Goal: Transaction & Acquisition: Purchase product/service

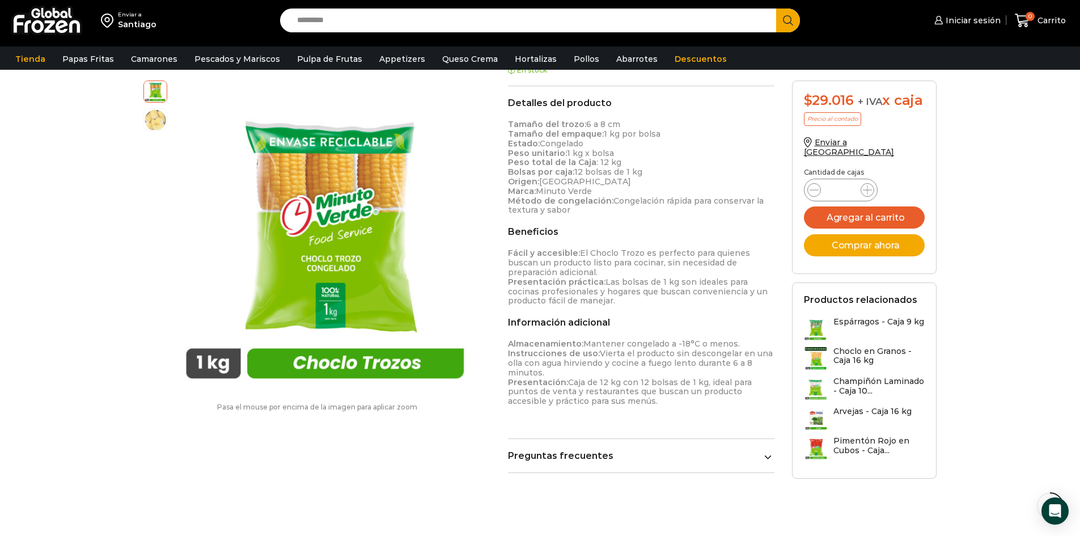
scroll to position [307, 0]
click at [514, 52] on link "Hortalizas" at bounding box center [535, 59] width 53 height 22
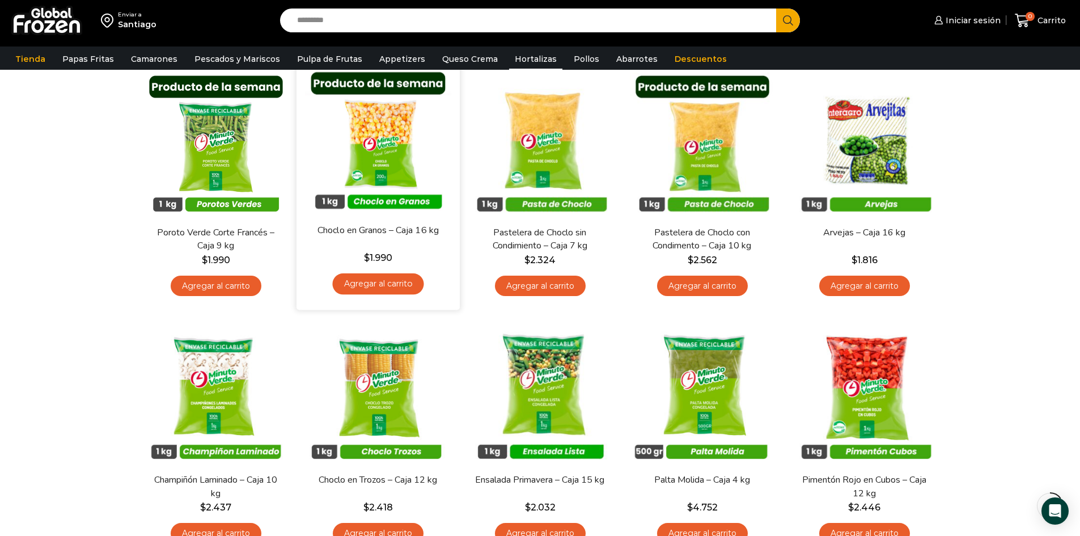
scroll to position [101, 0]
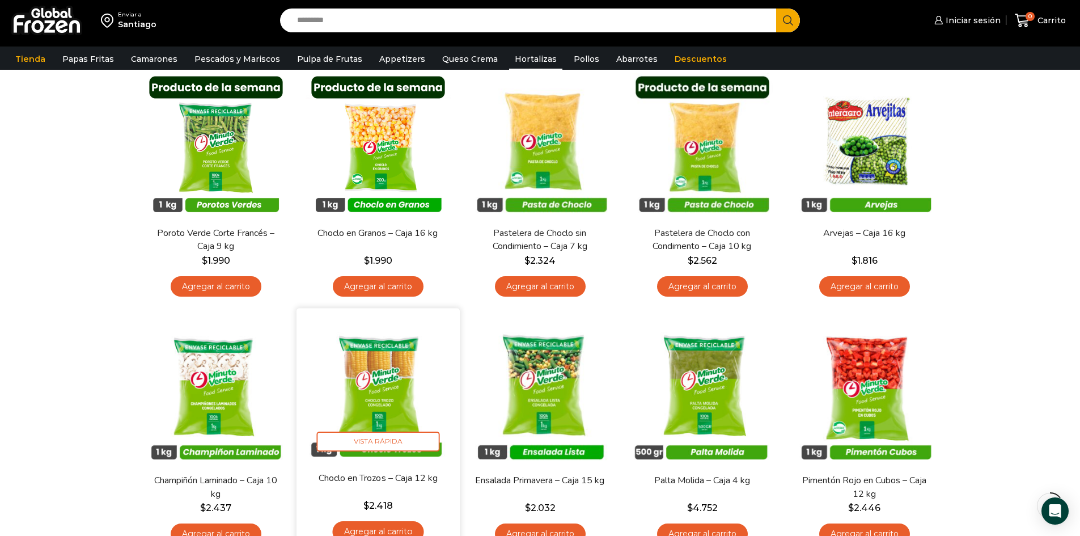
click at [401, 379] on img at bounding box center [378, 390] width 146 height 146
